Goal: Task Accomplishment & Management: Use online tool/utility

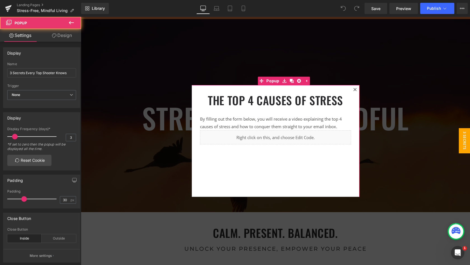
click at [354, 89] on icon at bounding box center [354, 89] width 3 height 3
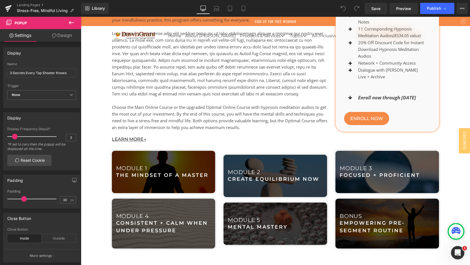
scroll to position [825, 0]
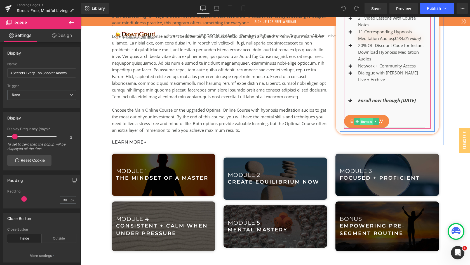
click at [367, 118] on span "Button" at bounding box center [366, 121] width 13 height 7
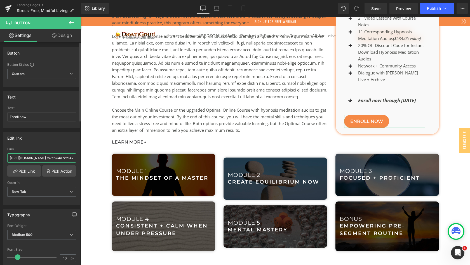
click at [48, 156] on input "[URL][DOMAIN_NAME] token=4a7c21475e8544aee7f74f589f410de8&utm source=manual" at bounding box center [41, 157] width 69 height 9
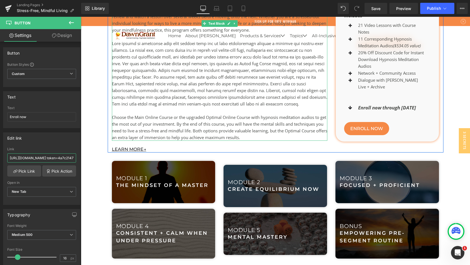
scroll to position [813, 0]
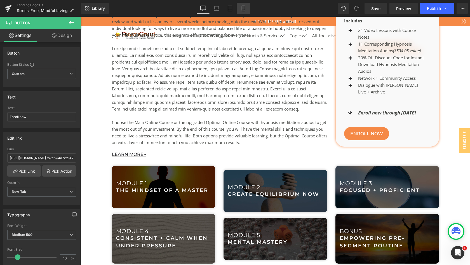
click at [244, 6] on icon at bounding box center [243, 8] width 3 height 5
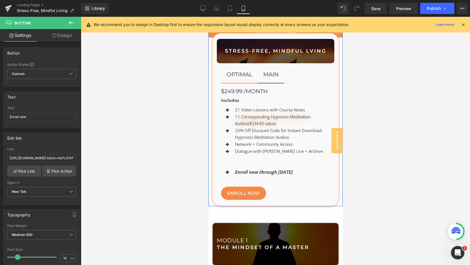
scroll to position [1356, 0]
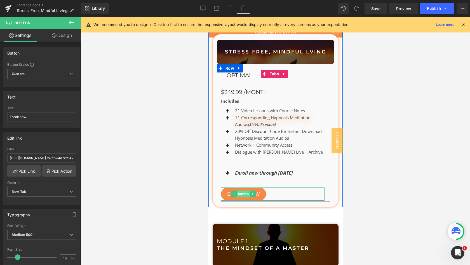
click at [242, 197] on span "Button" at bounding box center [243, 193] width 13 height 7
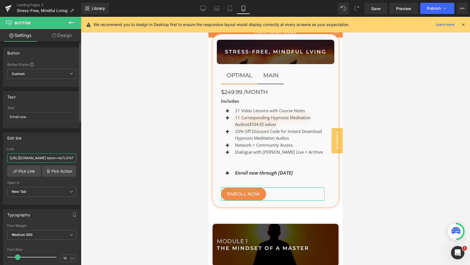
click at [45, 158] on input "[URL][DOMAIN_NAME] token=4a7c21475e8544aee7f74f589f410de8&utm source=manual" at bounding box center [41, 157] width 69 height 9
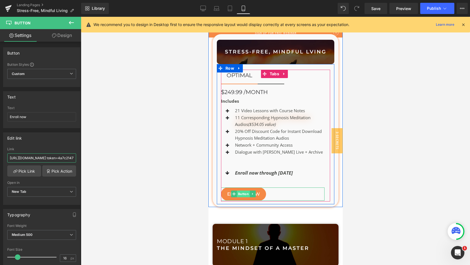
click at [243, 197] on span "Button" at bounding box center [243, 193] width 13 height 7
click at [246, 197] on span "Button" at bounding box center [243, 193] width 13 height 7
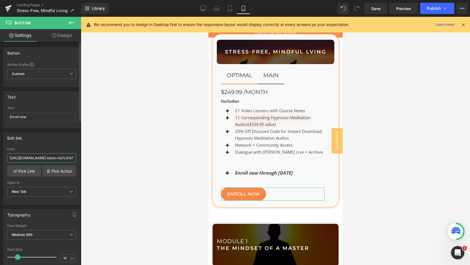
click at [49, 162] on input "[URL][DOMAIN_NAME] token=4a7c21475e8544aee7f74f589f410de8&utm source=manual" at bounding box center [41, 157] width 69 height 9
click at [48, 157] on input "[URL][DOMAIN_NAME] token=4a7c21475e8544aee7f74f589f410de8&utm source=manual" at bounding box center [41, 157] width 69 height 9
click at [44, 157] on input "[URL][DOMAIN_NAME] token=4a7c21475e8544aee7f74f589f410de8&utm source=manual" at bounding box center [41, 157] width 69 height 9
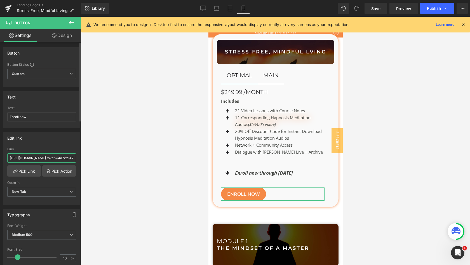
click at [44, 157] on input "[URL][DOMAIN_NAME] token=4a7c21475e8544aee7f74f589f410de8&utm source=manual" at bounding box center [41, 157] width 69 height 9
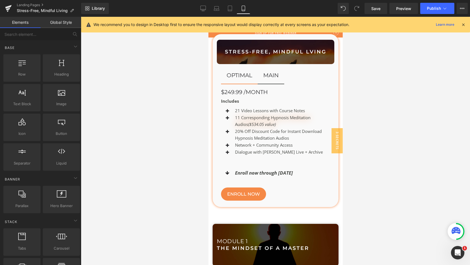
click at [413, 78] on div at bounding box center [275, 141] width 389 height 248
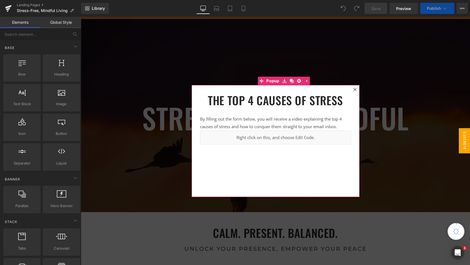
click at [354, 89] on icon at bounding box center [354, 89] width 3 height 3
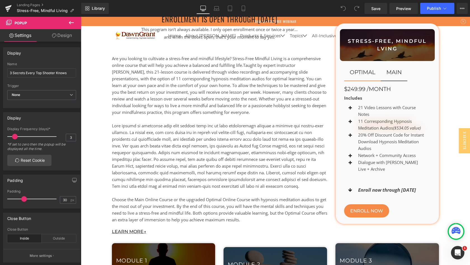
scroll to position [745, 0]
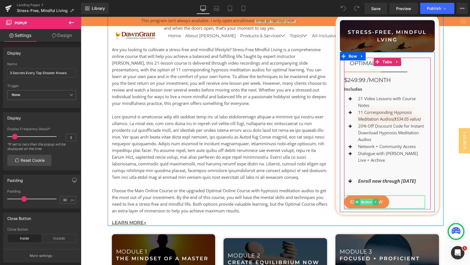
click at [363, 199] on span "Button" at bounding box center [366, 202] width 13 height 7
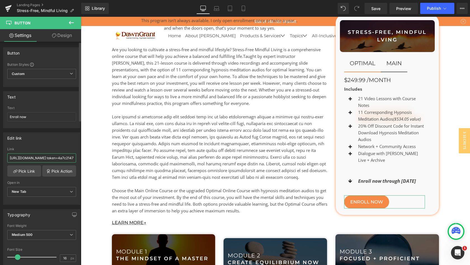
click at [45, 158] on input "[URL][DOMAIN_NAME] token=4a7c21475e8544aee7f74f589f410de8&utm source=manual" at bounding box center [41, 157] width 69 height 9
paste input "[URL][DOMAIN_NAME]"
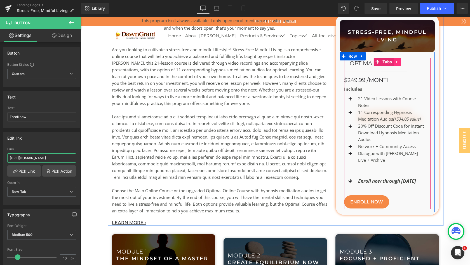
type input "[URL][DOMAIN_NAME]"
click at [393, 66] on link at bounding box center [396, 62] width 7 height 8
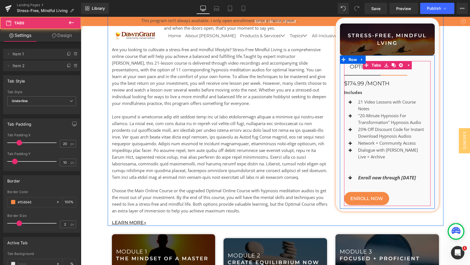
click at [402, 70] on div "optimal Heading main Heading $174.99 /month Heading Includes Text Block Icon 21…" at bounding box center [387, 133] width 87 height 145
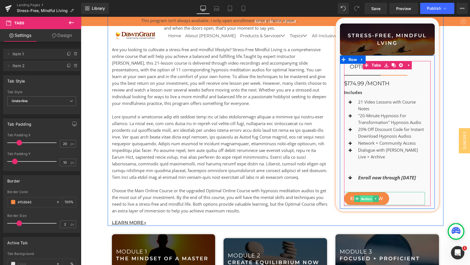
click at [365, 195] on span "Button" at bounding box center [366, 198] width 13 height 7
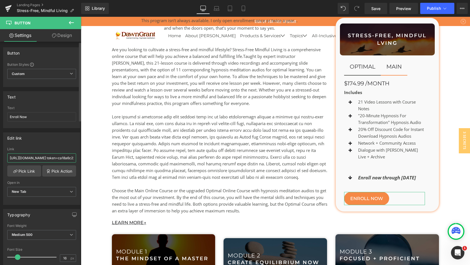
click at [39, 159] on input "[URL][DOMAIN_NAME] token=ca18a6c222d23e1dc5e1212509f22de7&utm source=manual" at bounding box center [41, 157] width 69 height 9
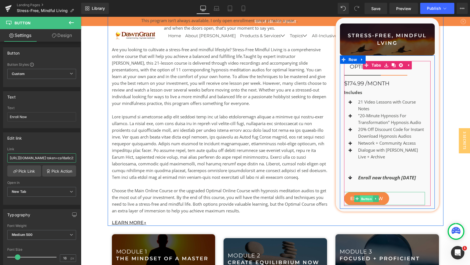
click at [365, 195] on span "Button" at bounding box center [366, 198] width 13 height 7
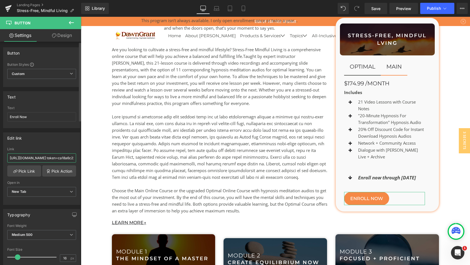
click at [49, 158] on input "[URL][DOMAIN_NAME] token=ca18a6c222d23e1dc5e1212509f22de7&utm source=manual" at bounding box center [41, 157] width 69 height 9
paste input "[URL][DOMAIN_NAME]"
type input "[URL][DOMAIN_NAME]"
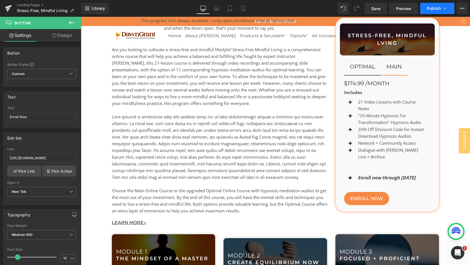
click at [432, 8] on span "Publish" at bounding box center [434, 8] width 14 height 4
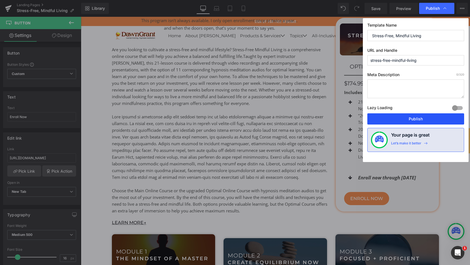
click at [415, 118] on button "Publish" at bounding box center [415, 118] width 97 height 11
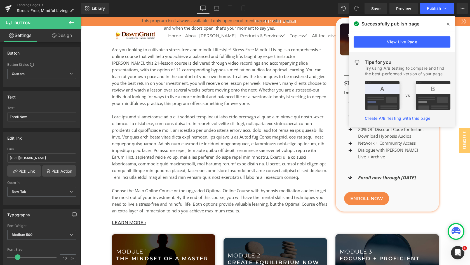
click at [448, 23] on icon at bounding box center [447, 24] width 3 height 3
